Goal: Task Accomplishment & Management: Complete application form

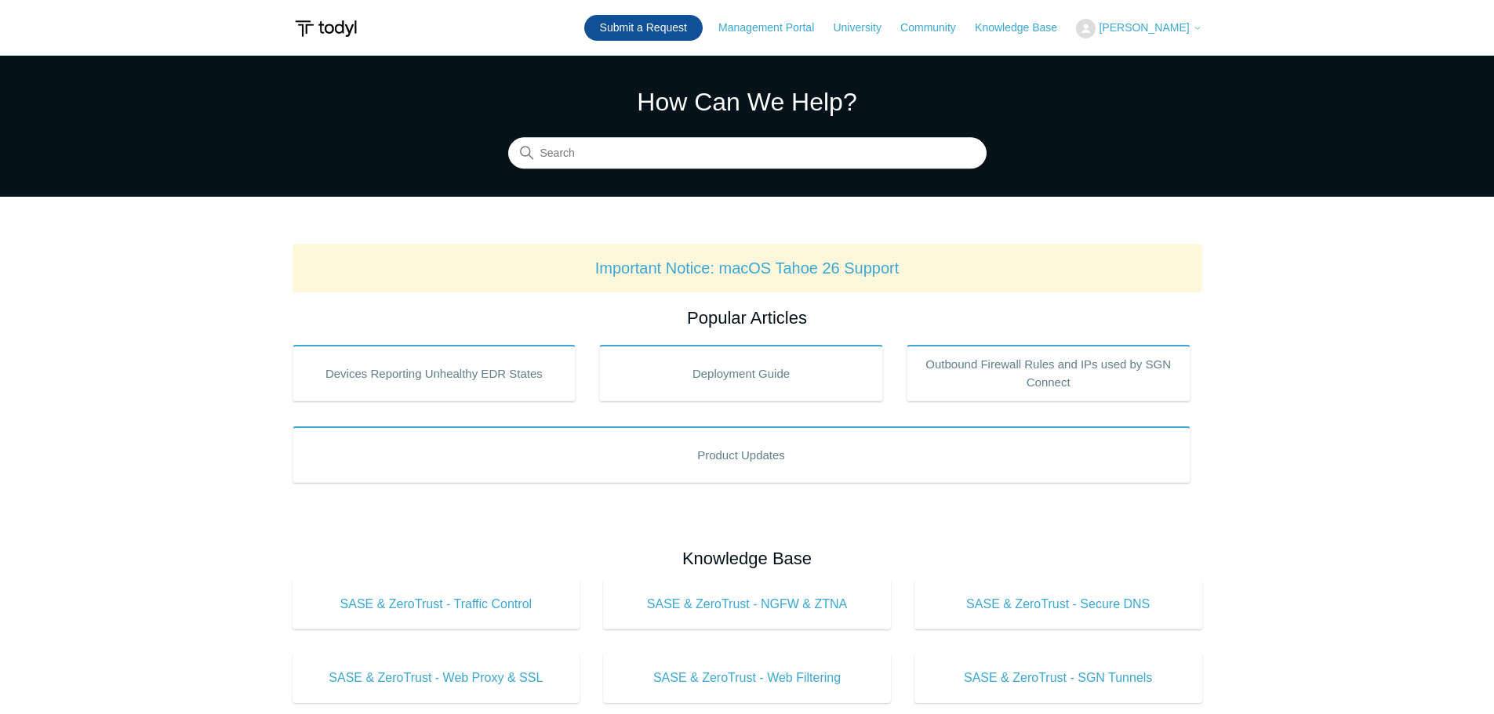
click at [662, 26] on link "Submit a Request" at bounding box center [643, 28] width 118 height 26
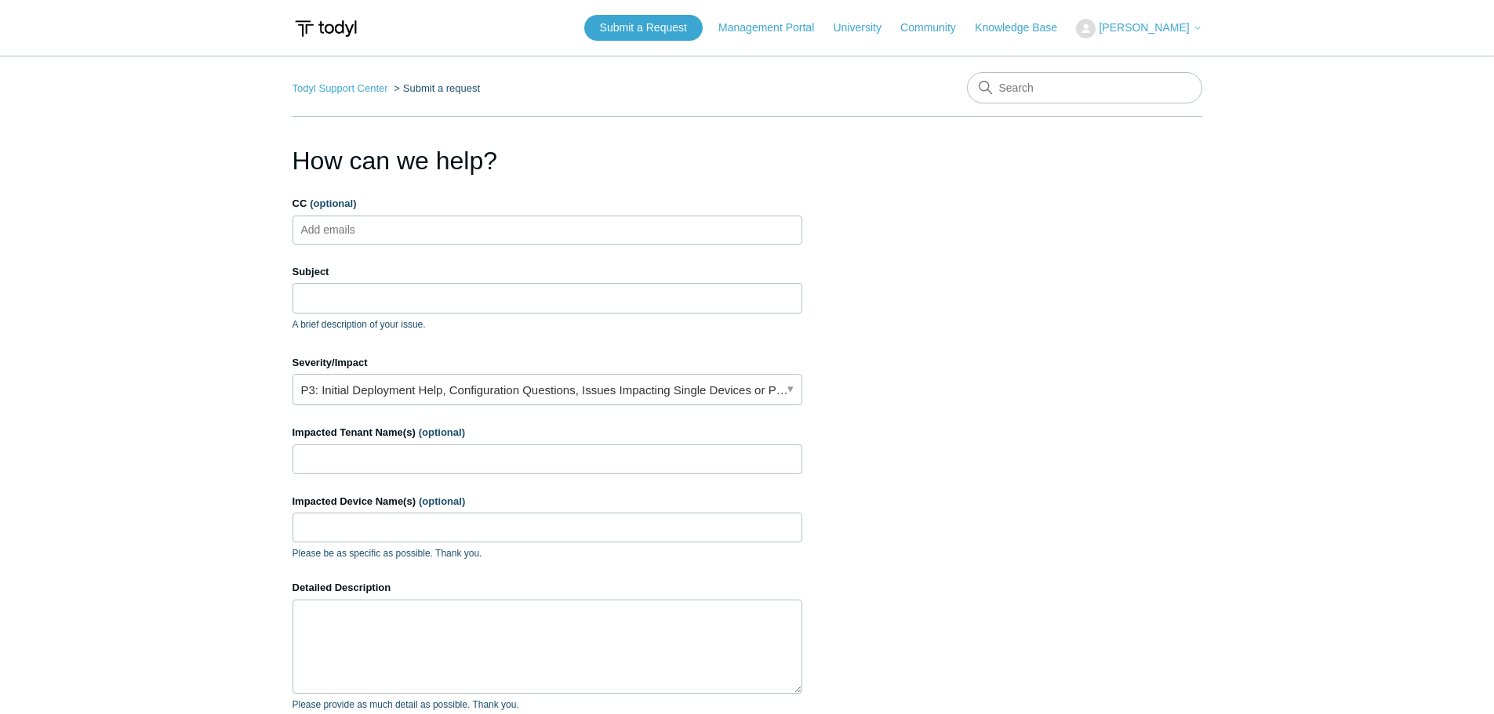
click at [398, 241] on ul "Add emails" at bounding box center [547, 230] width 510 height 29
type input "[EMAIL_ADDRESS][DOMAIN_NAME]"
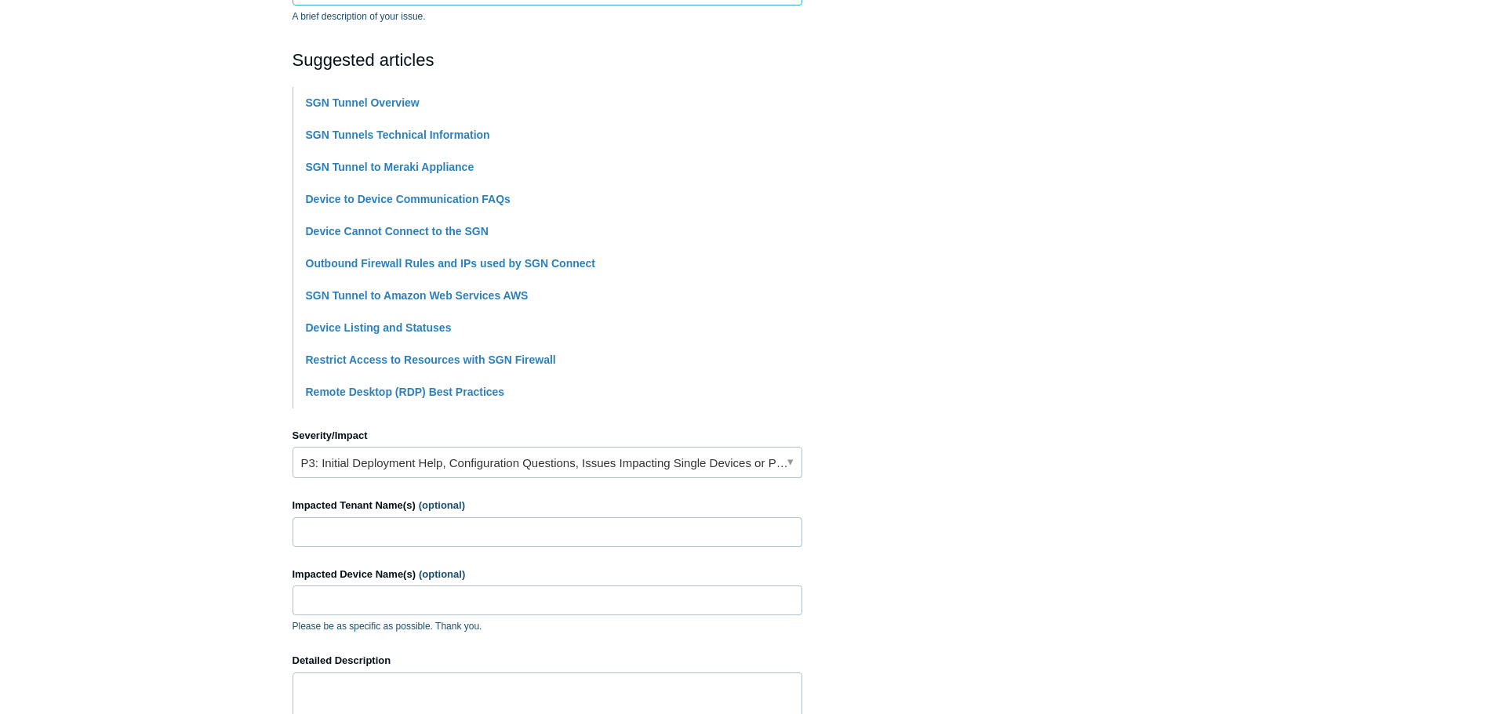
scroll to position [314, 0]
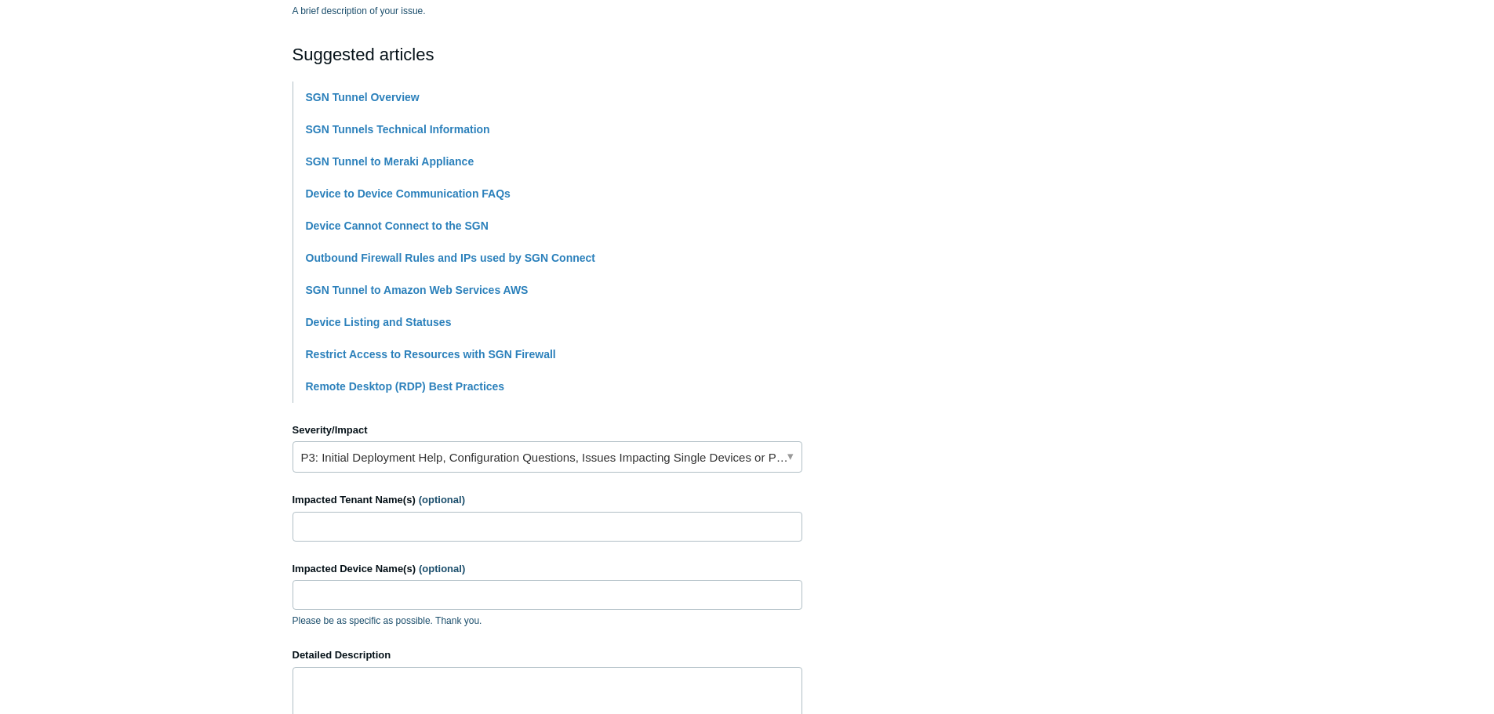
type input "The SGN Tunnel for 113 Credit Union is down"
click at [413, 457] on link "P3: Initial Deployment Help, Configuration Questions, Issues Impacting Single D…" at bounding box center [547, 456] width 510 height 31
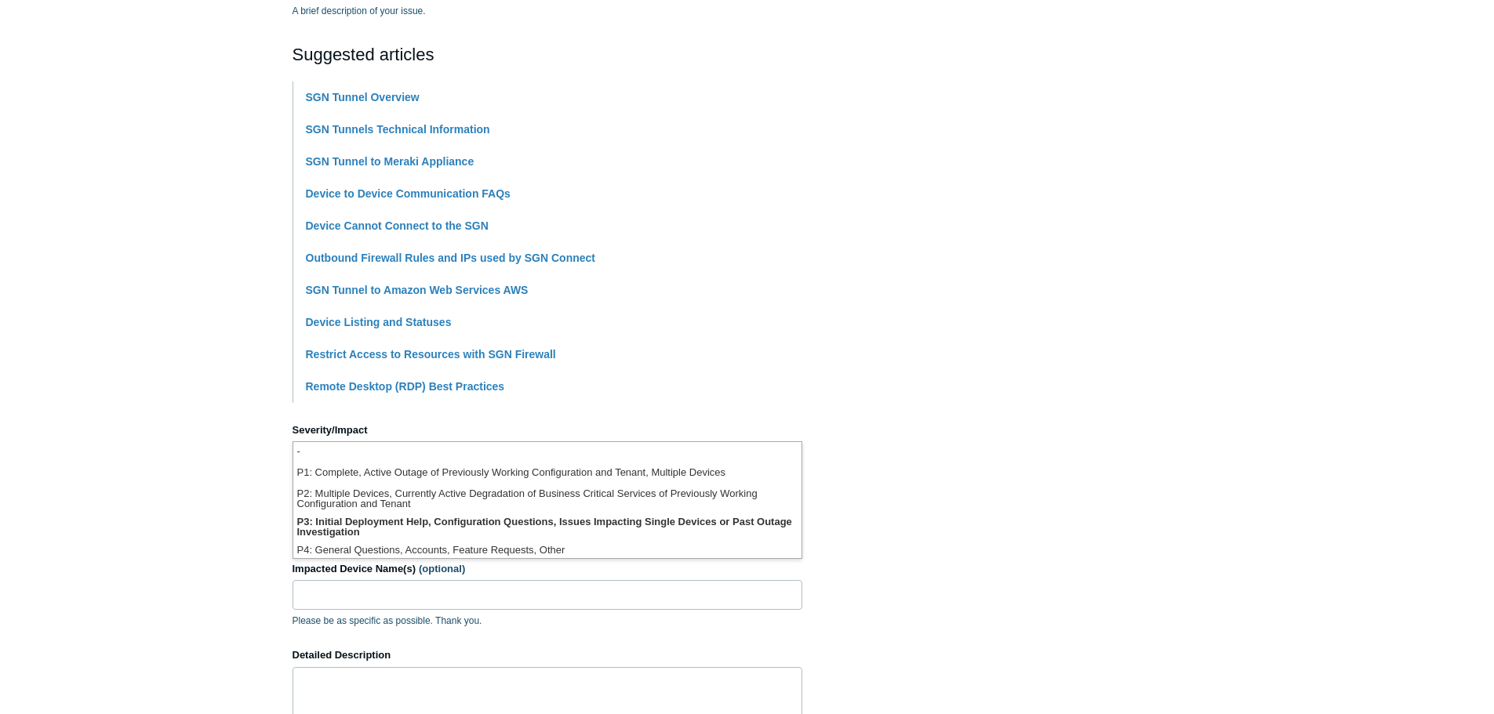
click at [202, 474] on main "Todyl Support Center Submit a request How can we help? CC (optional) alerts@coh…" at bounding box center [747, 336] width 1494 height 1189
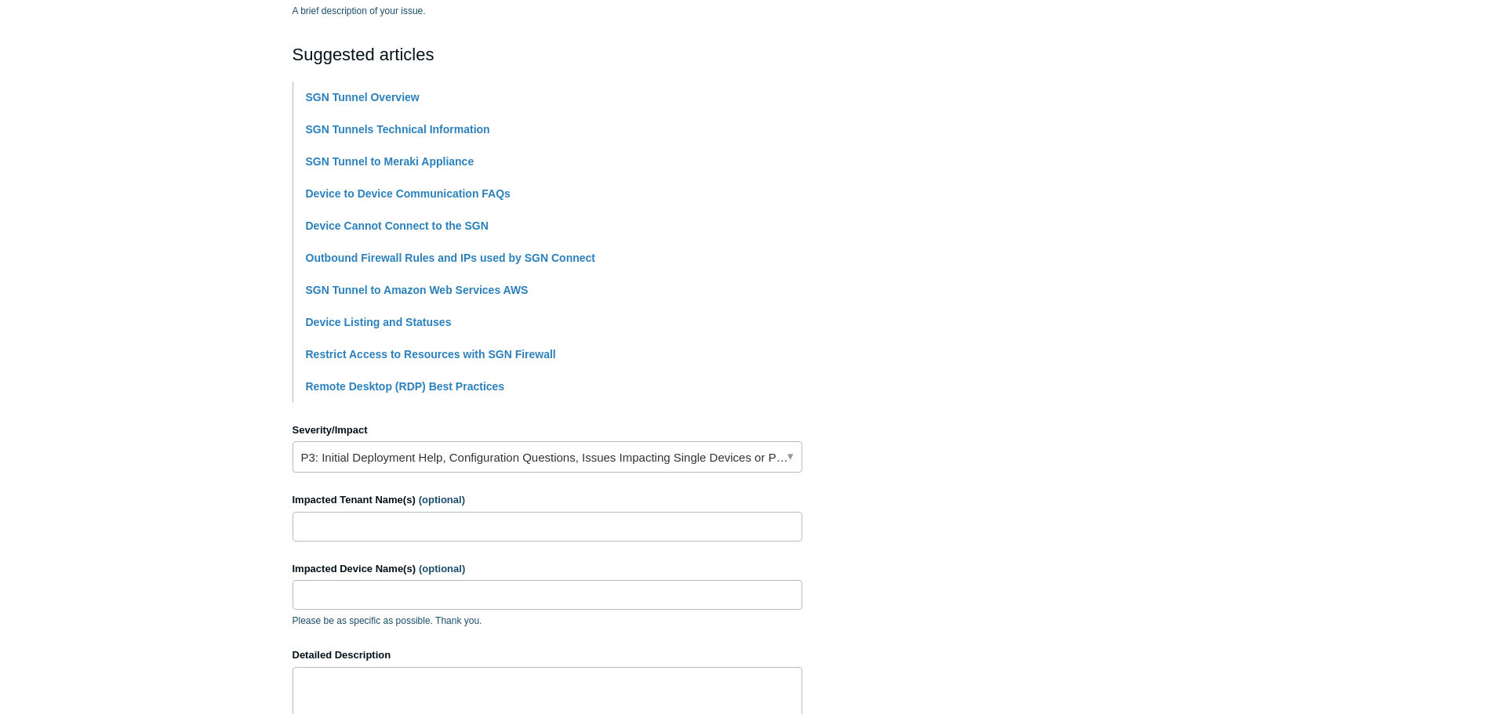
click at [477, 505] on label "Impacted Tenant Name(s) (optional)" at bounding box center [547, 500] width 510 height 16
click at [477, 512] on input "Impacted Tenant Name(s) (optional)" at bounding box center [547, 527] width 510 height 30
click at [388, 525] on input "Impacted Tenant Name(s) (optional)" at bounding box center [547, 527] width 510 height 30
paste input "ONE THIRTEEN CREDIT UNION"
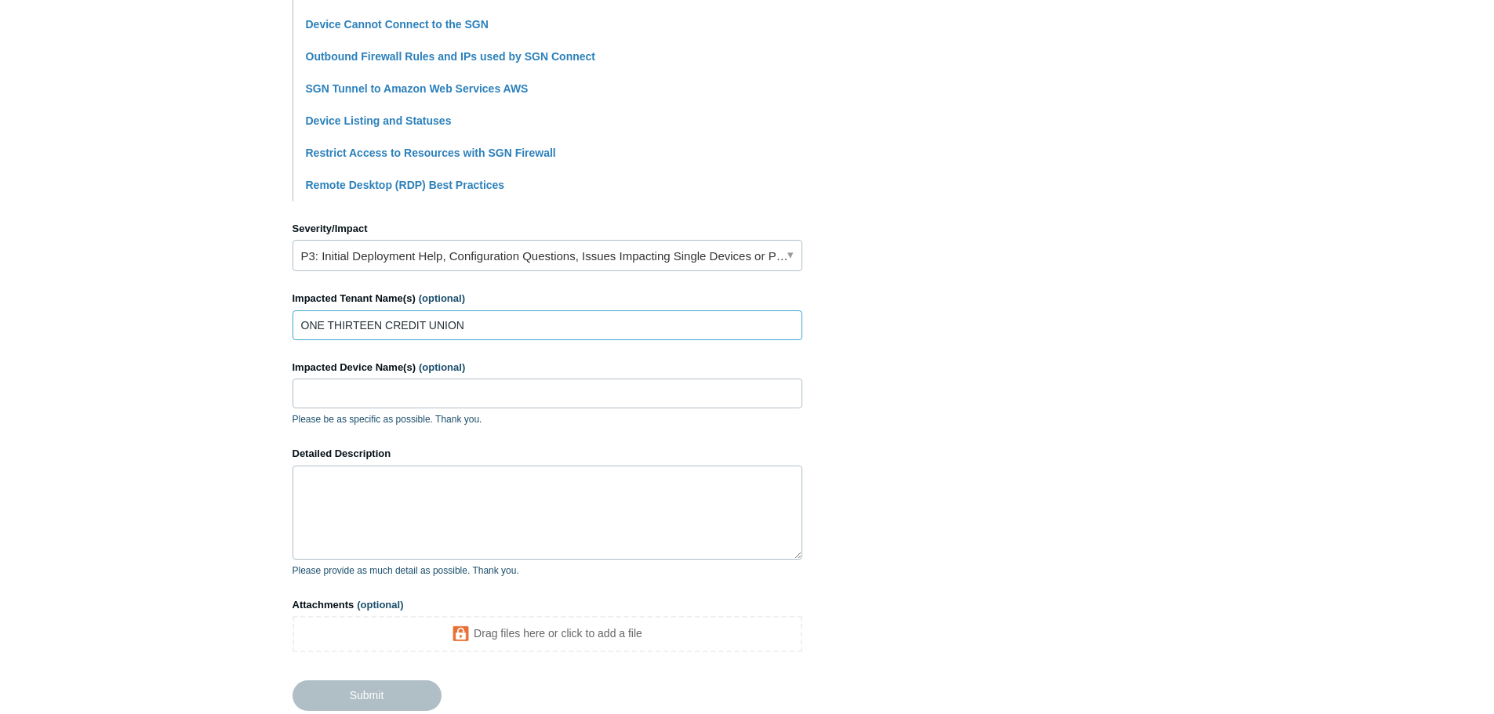
scroll to position [549, 0]
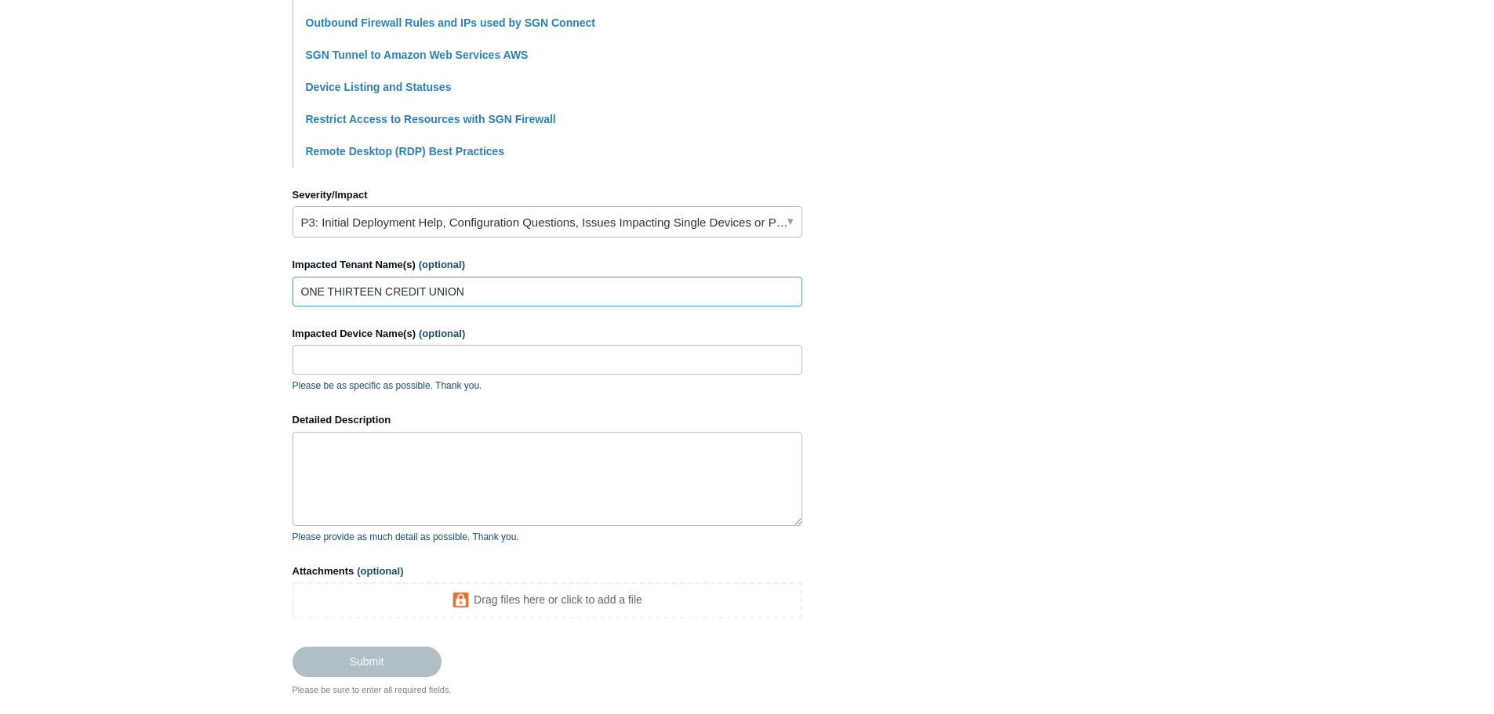
type input "ONE THIRTEEN CREDIT UNION"
click at [392, 457] on textarea "Detailed Description" at bounding box center [547, 479] width 510 height 94
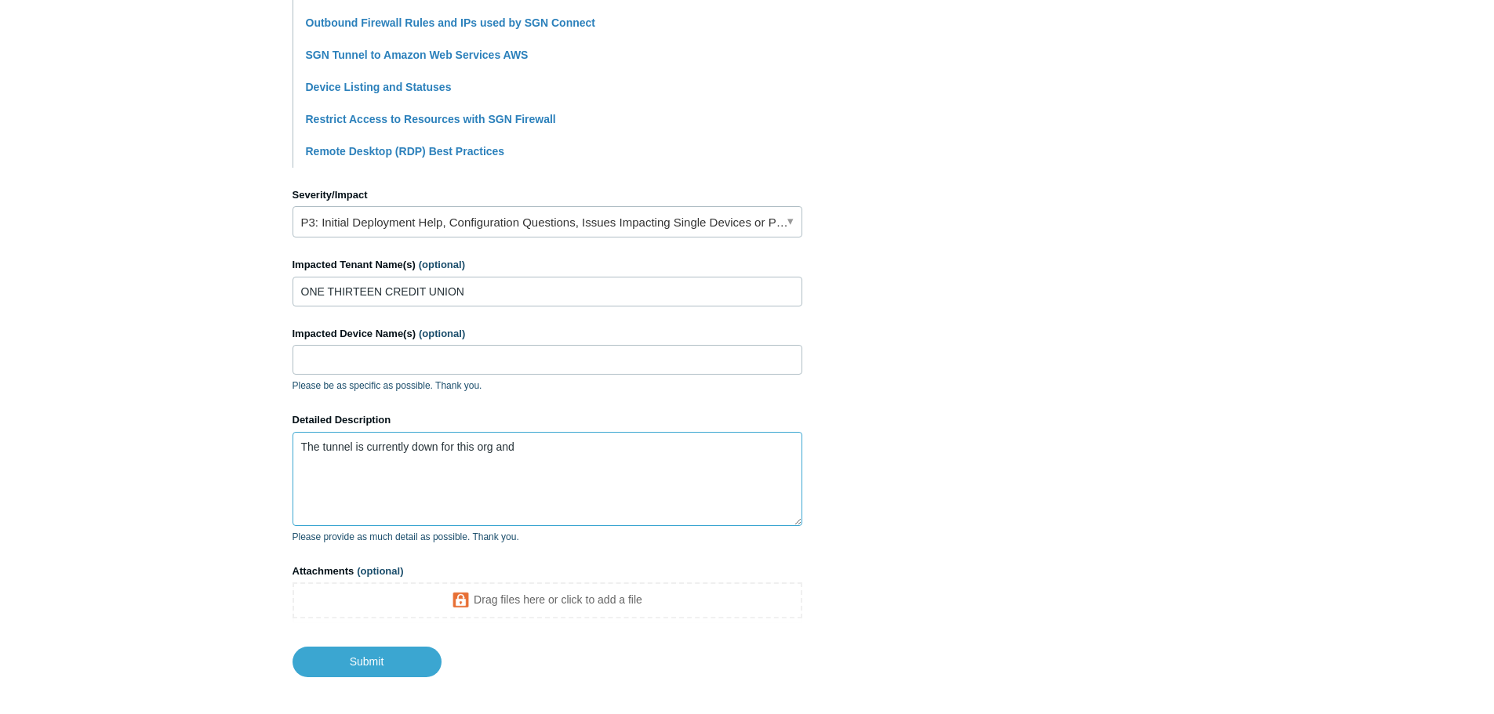
click at [538, 453] on textarea "The tunnel is currently down for this org and" at bounding box center [547, 479] width 510 height 94
type textarea "The tunnel is currently down for this org. Can I get assistance it getting the …"
click at [343, 673] on input "Submit" at bounding box center [366, 662] width 149 height 31
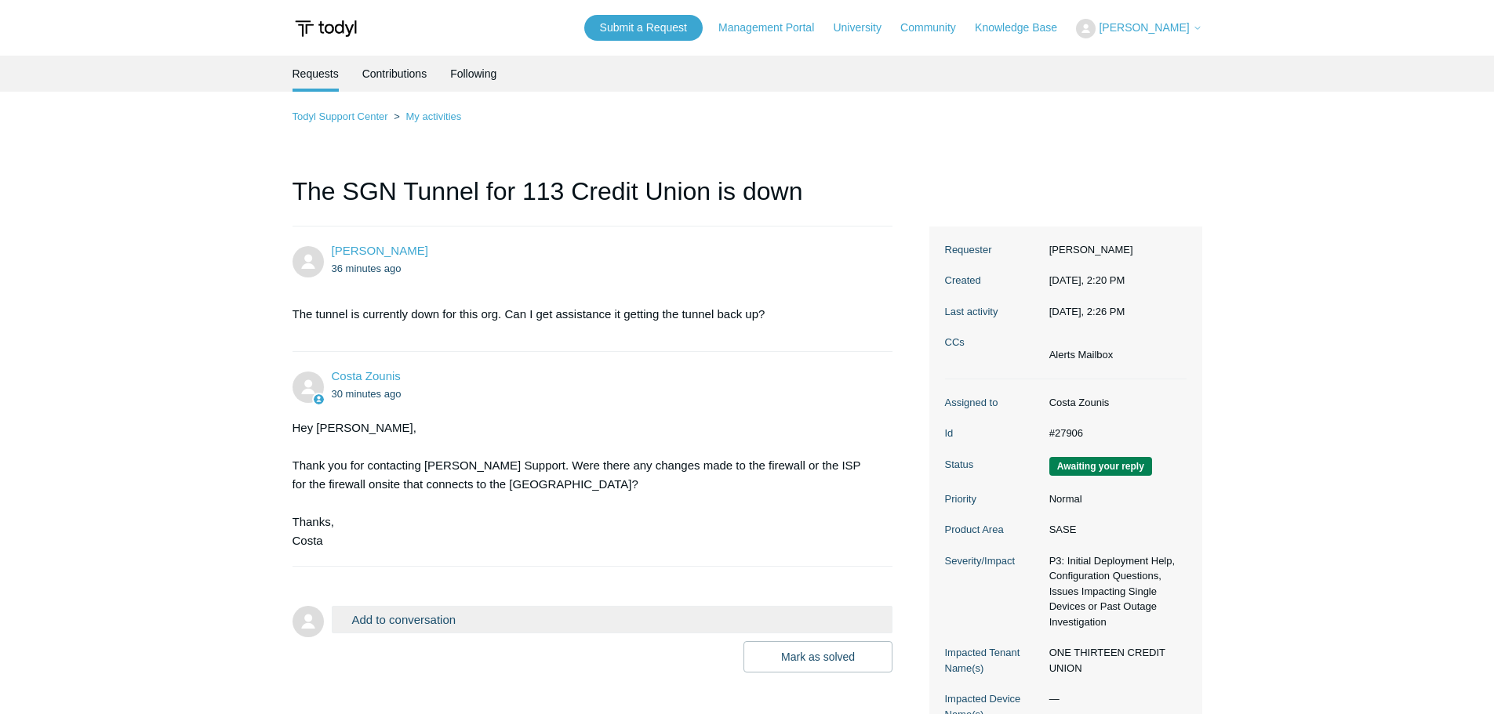
click at [498, 618] on button "Add to conversation" at bounding box center [612, 619] width 561 height 27
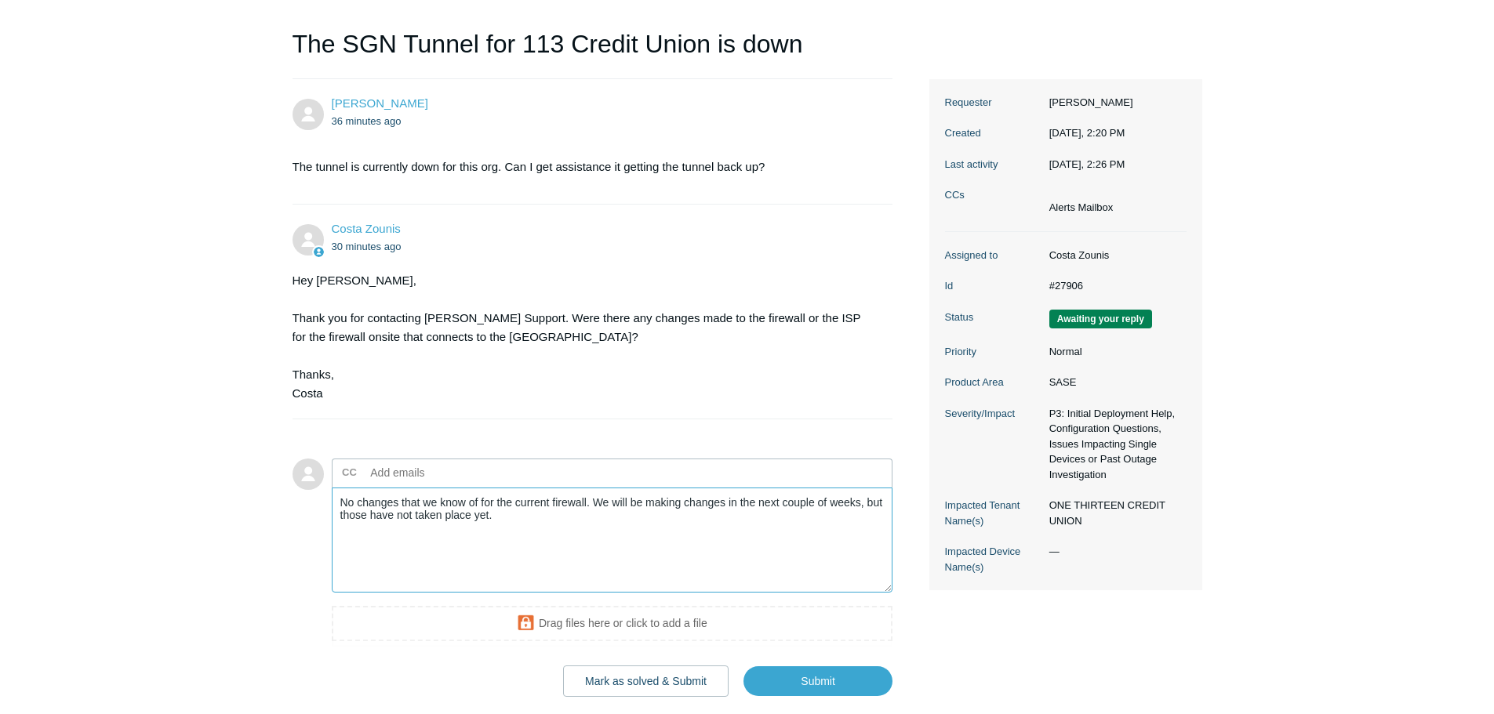
scroll to position [157, 0]
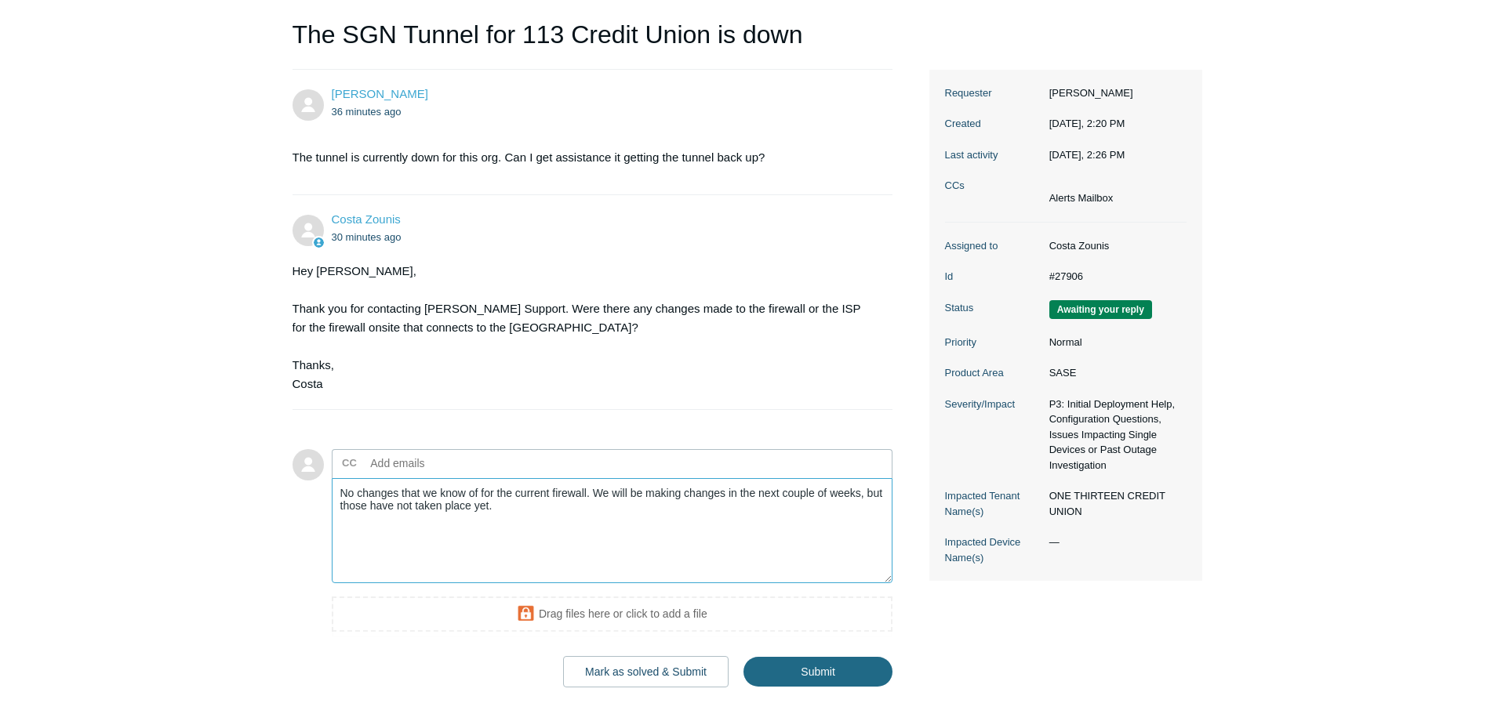
type textarea "No changes that we know of for the current firewall. We will be making changes …"
click at [778, 675] on input "Submit" at bounding box center [817, 672] width 149 height 31
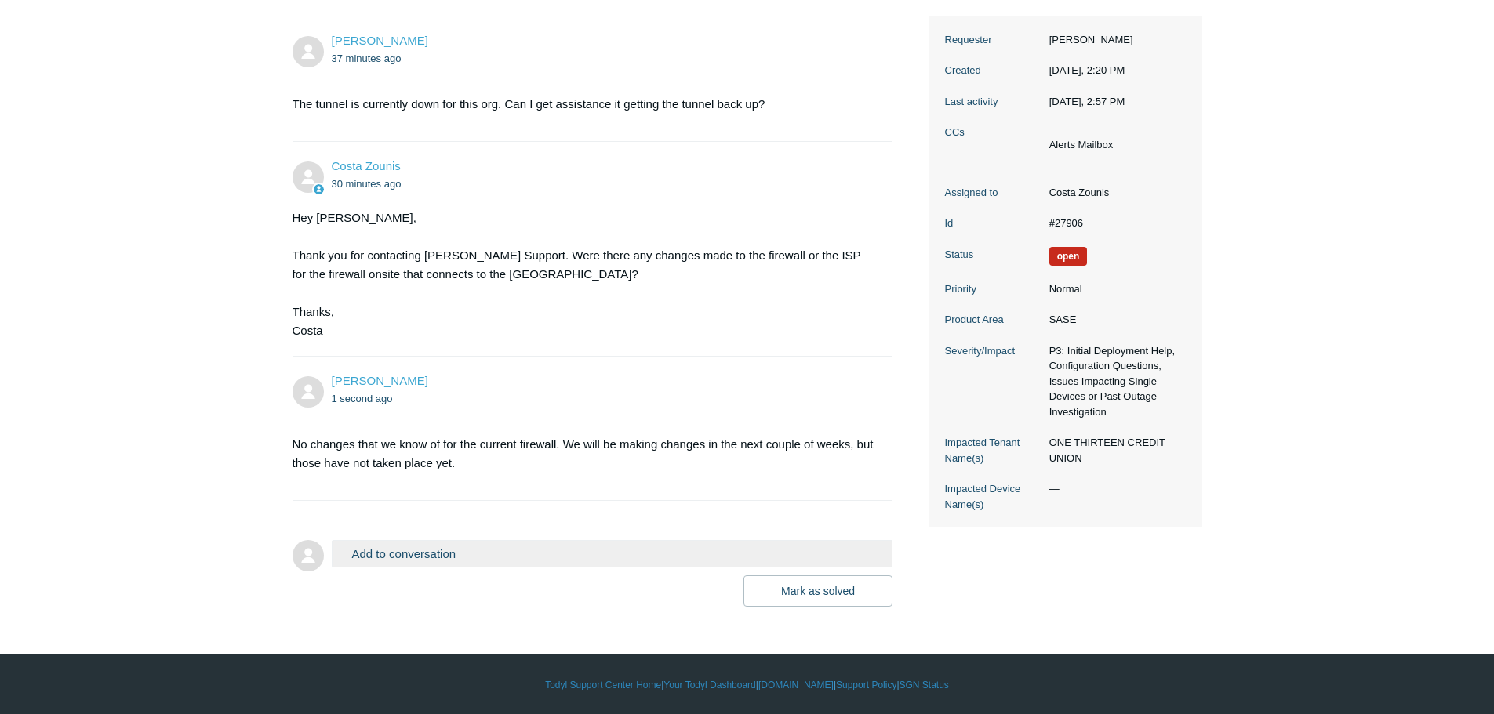
scroll to position [212, 0]
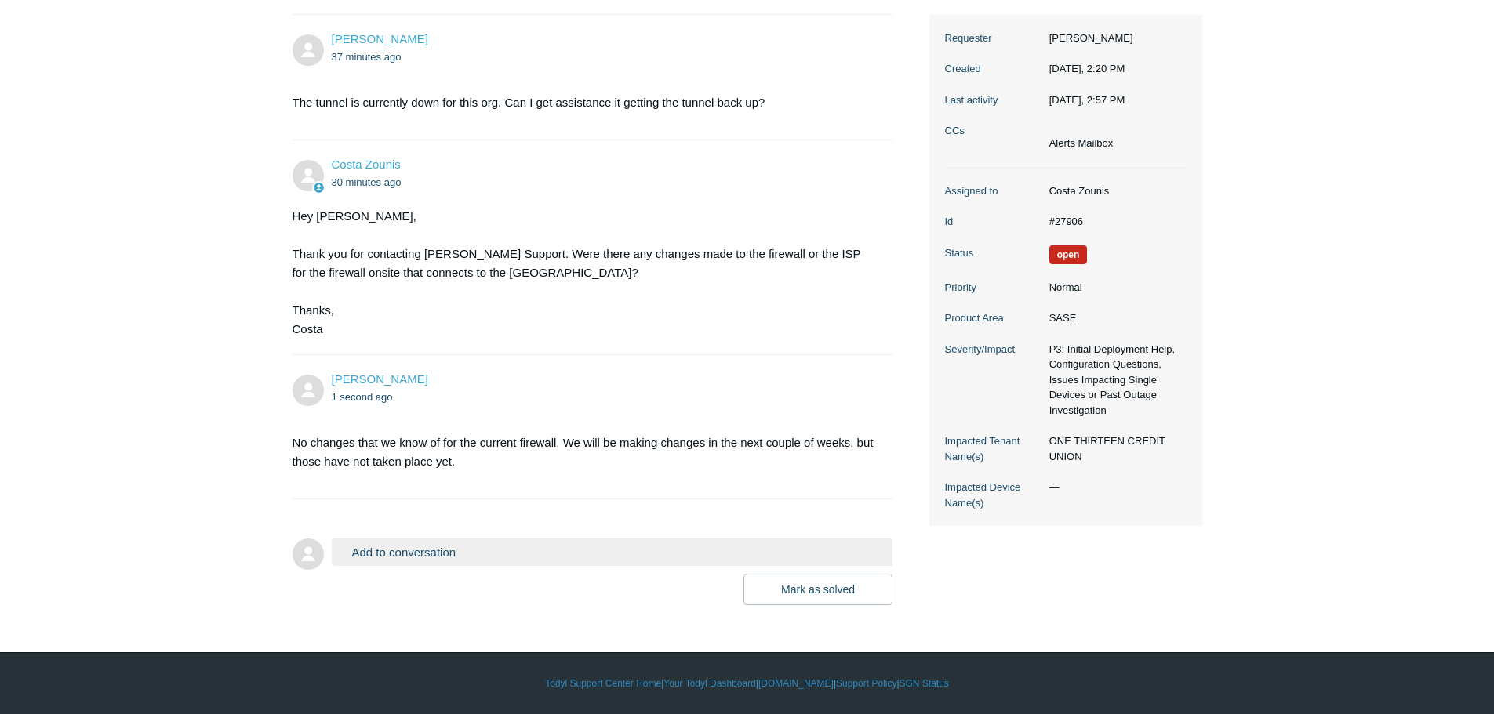
click at [450, 543] on button "Add to conversation" at bounding box center [612, 552] width 561 height 27
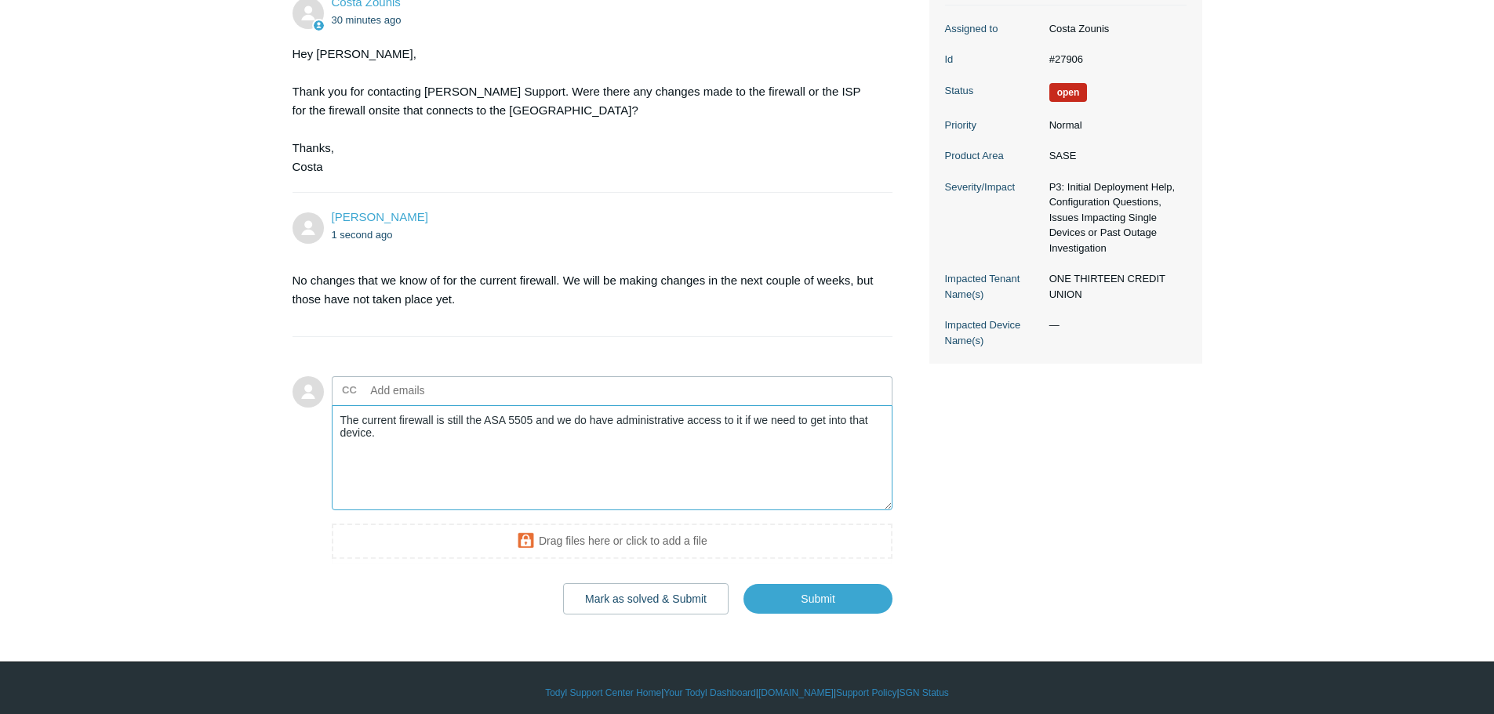
scroll to position [383, 0]
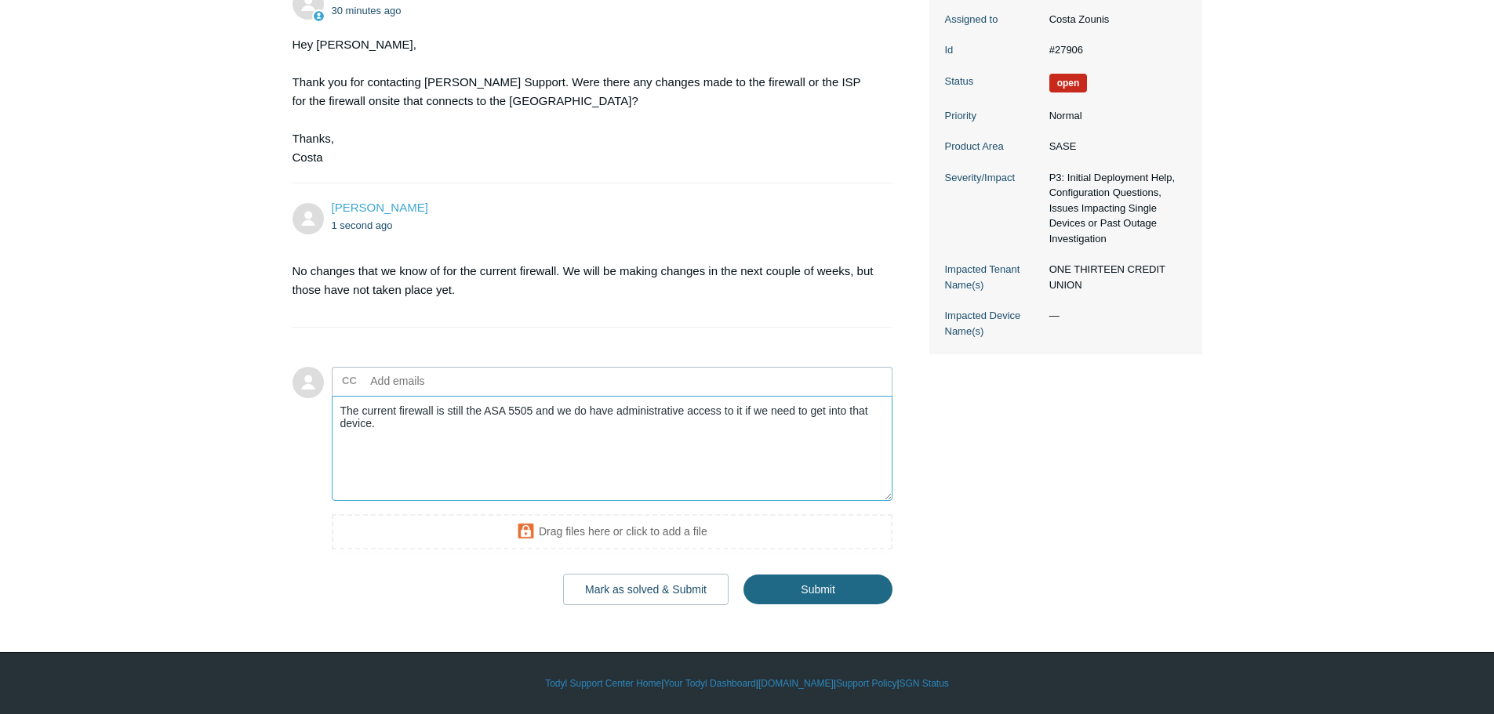
type textarea "The current firewall is still the ASA 5505 and we do have administrative access…"
click at [762, 597] on input "Submit" at bounding box center [817, 590] width 149 height 31
